Goal: Task Accomplishment & Management: Manage account settings

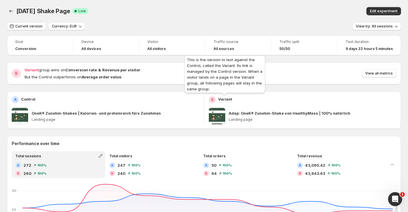
click at [226, 100] on p "Variant" at bounding box center [225, 99] width 14 height 6
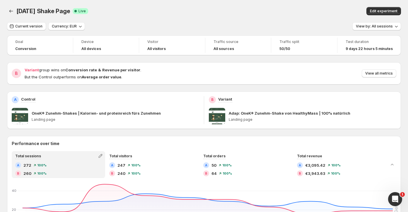
click at [212, 101] on h2 "B" at bounding box center [212, 100] width 2 height 5
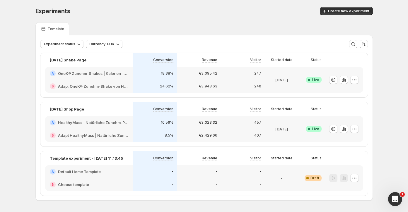
click at [188, 122] on div "€3,023.32" at bounding box center [199, 123] width 37 height 6
click at [211, 80] on div "€3,943.63" at bounding box center [199, 86] width 44 height 13
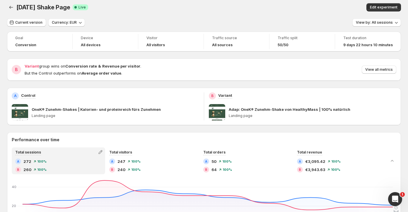
scroll to position [3, 0]
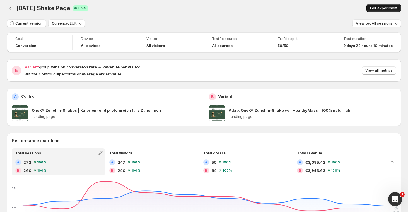
click at [396, 10] on span "Edit experiment" at bounding box center [384, 8] width 28 height 5
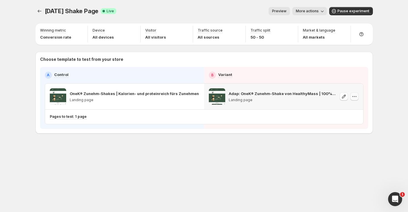
click at [353, 97] on icon "button" at bounding box center [355, 97] width 6 height 6
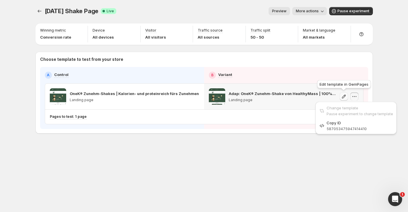
click at [341, 94] on icon "button" at bounding box center [344, 97] width 6 height 6
